Goal: Task Accomplishment & Management: Use online tool/utility

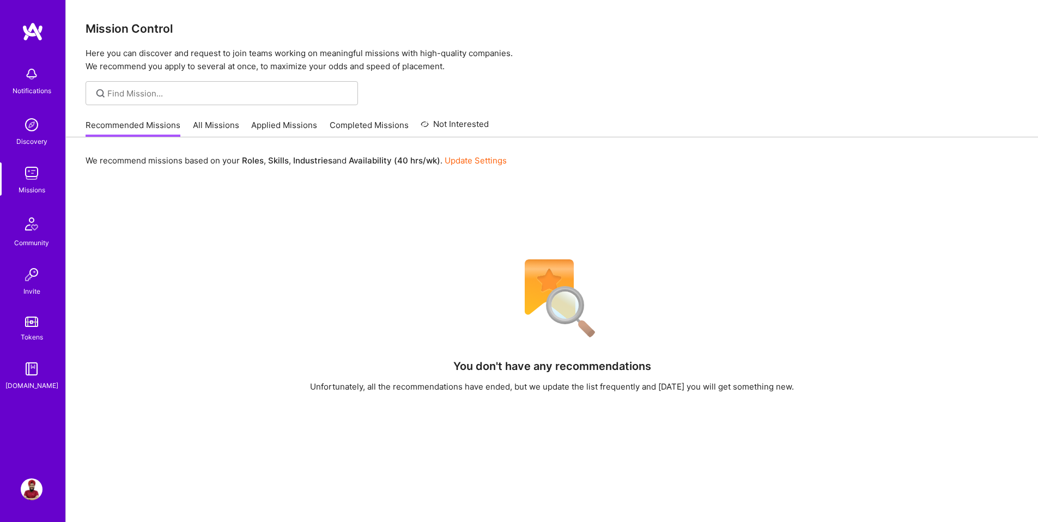
click at [40, 131] on img at bounding box center [32, 125] width 22 height 22
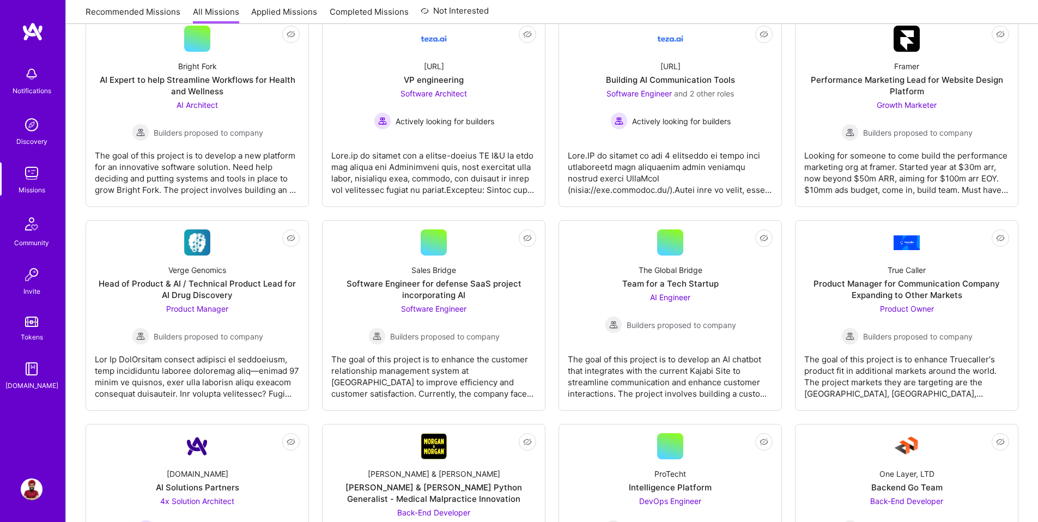
scroll to position [1611, 0]
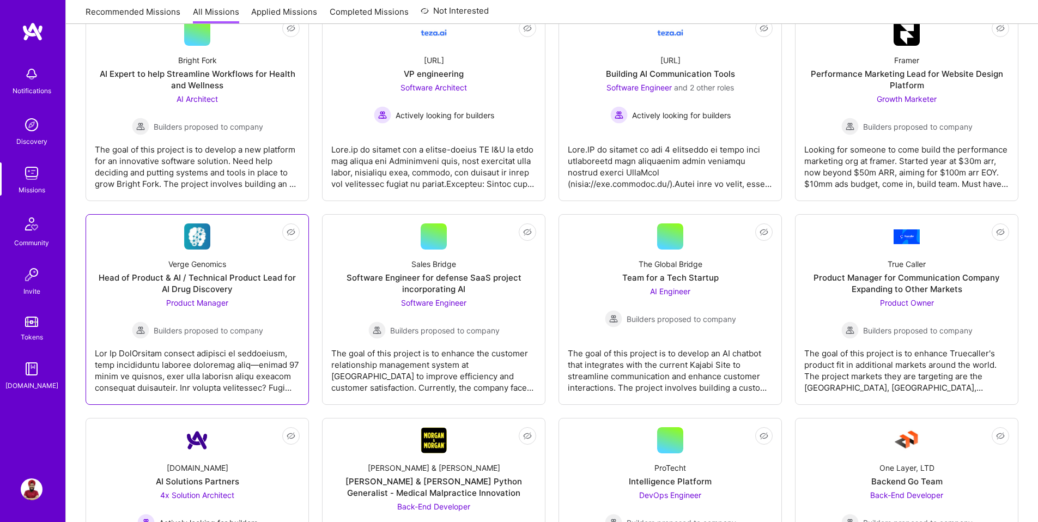
click at [239, 287] on div "Head of Product & AI / Technical Product Lead for AI Drug Discovery" at bounding box center [197, 283] width 205 height 23
